Goal: Check status: Check status

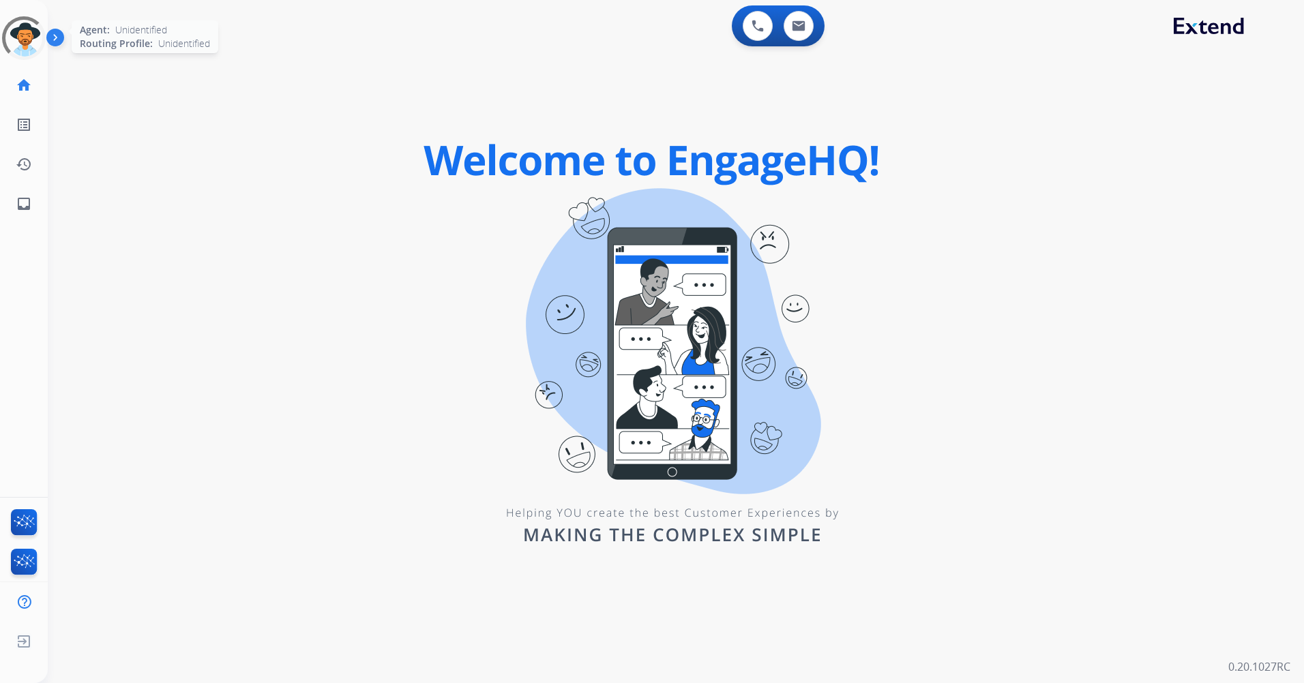
click at [29, 49] on div at bounding box center [23, 38] width 49 height 49
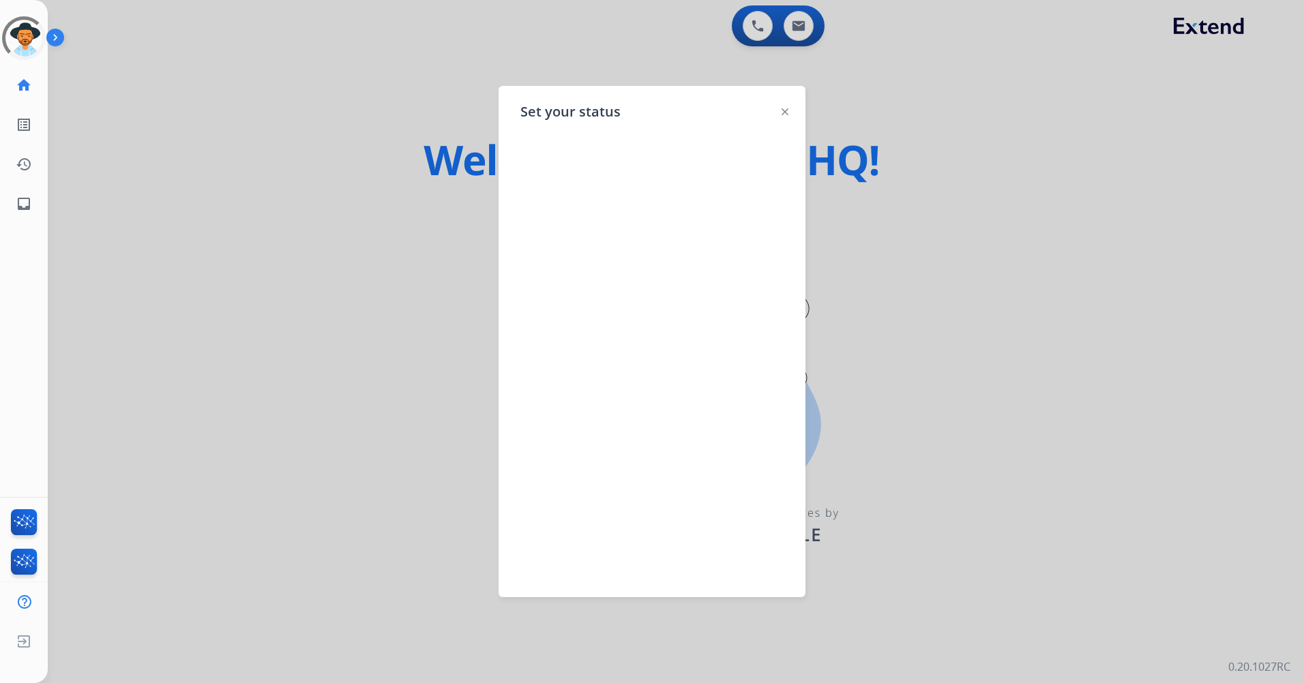
click at [786, 113] on img at bounding box center [785, 111] width 7 height 7
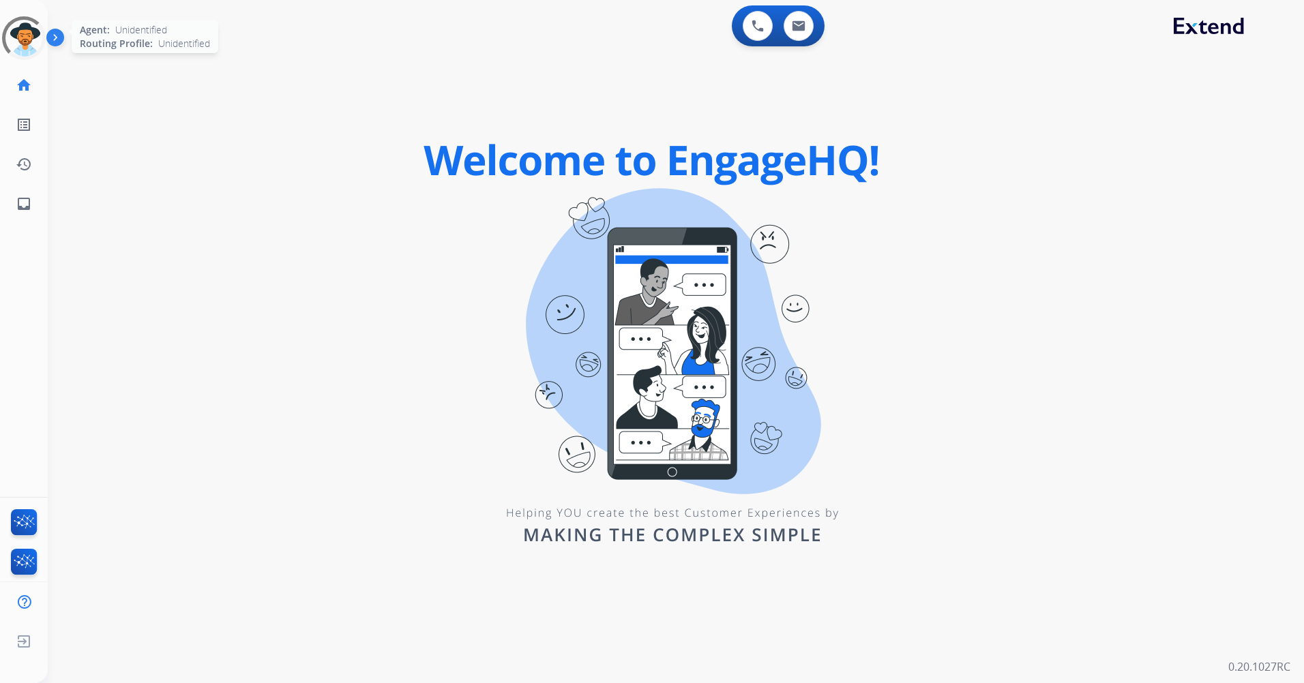
click at [29, 37] on div at bounding box center [24, 38] width 54 height 54
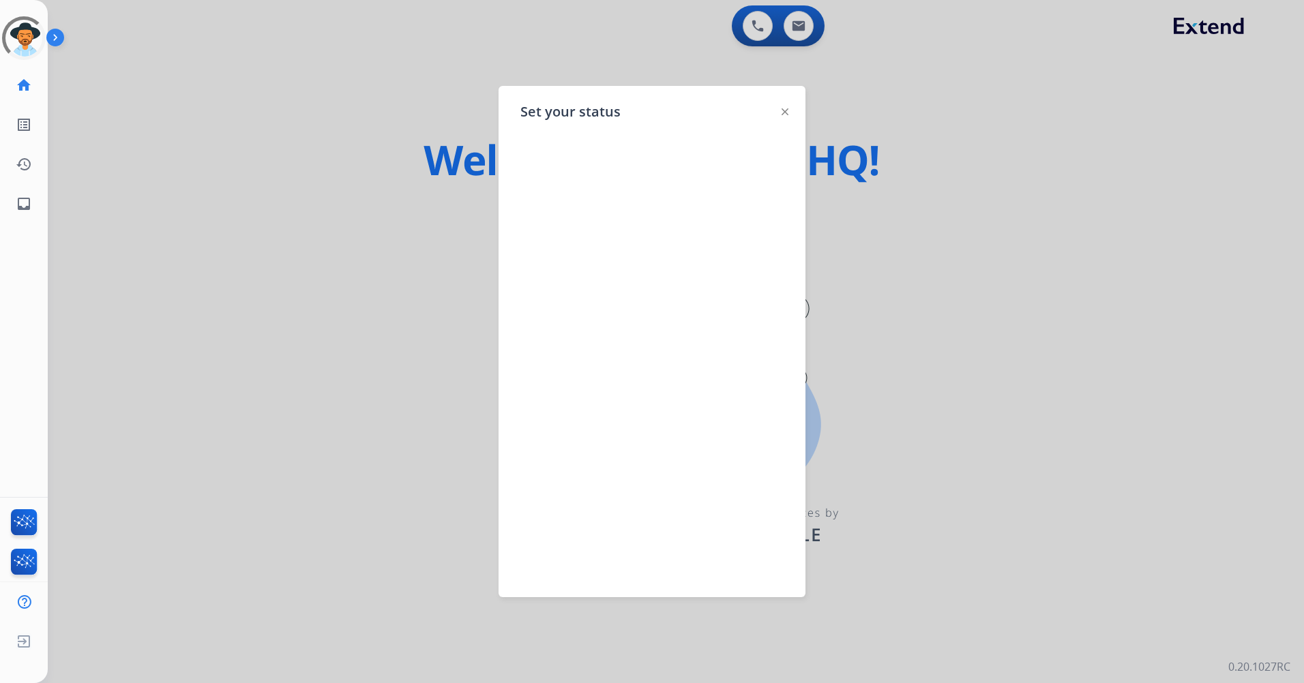
click at [783, 114] on img at bounding box center [785, 111] width 7 height 7
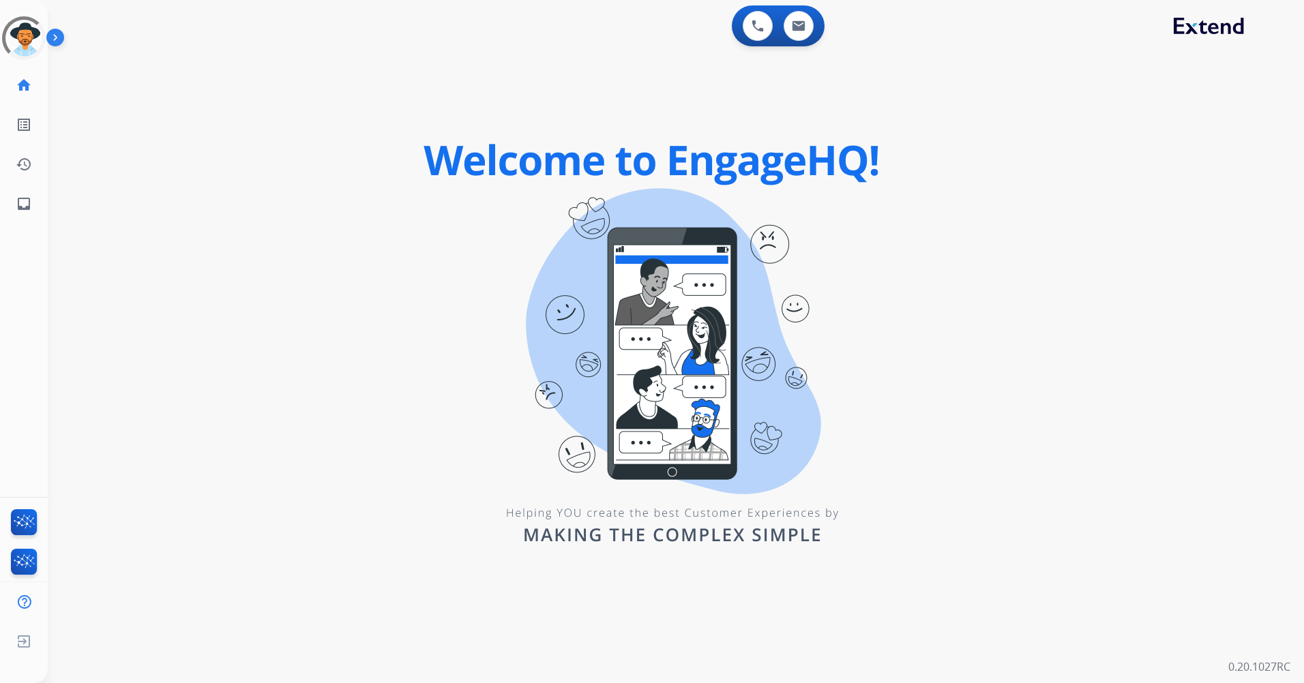
click at [57, 36] on img at bounding box center [57, 40] width 23 height 26
click at [32, 36] on div at bounding box center [24, 38] width 59 height 59
click at [32, 36] on div at bounding box center [24, 38] width 55 height 55
click at [56, 43] on img at bounding box center [57, 40] width 23 height 26
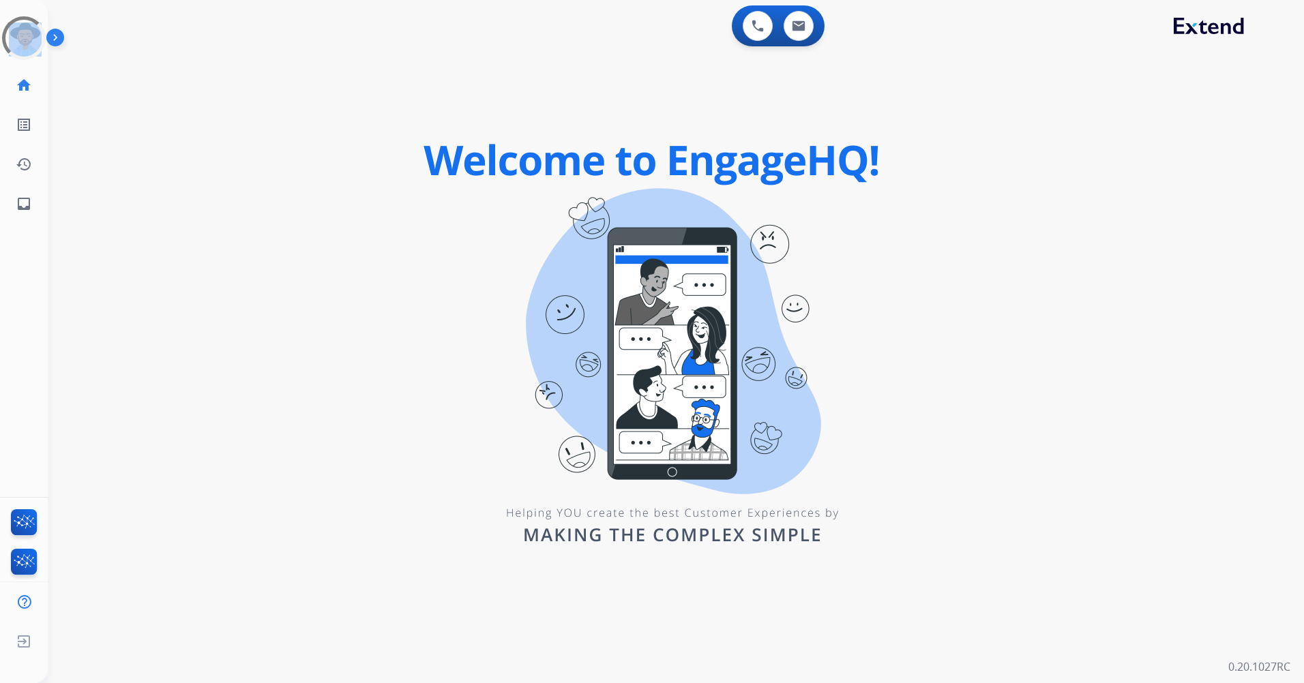
click at [56, 43] on img at bounding box center [57, 40] width 23 height 26
click at [30, 38] on div at bounding box center [23, 38] width 61 height 61
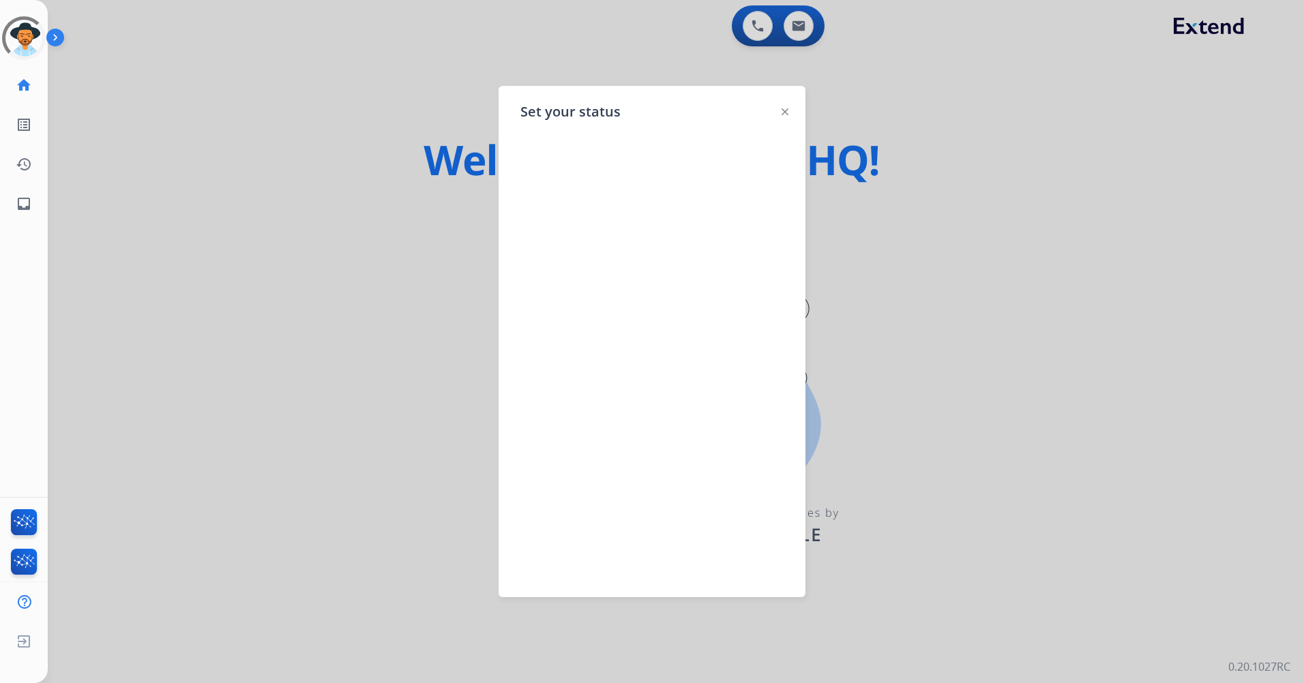
click at [784, 116] on div at bounding box center [785, 111] width 7 height 16
click at [784, 113] on img at bounding box center [785, 111] width 7 height 7
click at [784, 113] on div "swap_horiz Break voice bridge close_fullscreen Connect 3-Way Call merge_type Se…" at bounding box center [659, 81] width 1223 height 65
